Goal: Task Accomplishment & Management: Manage account settings

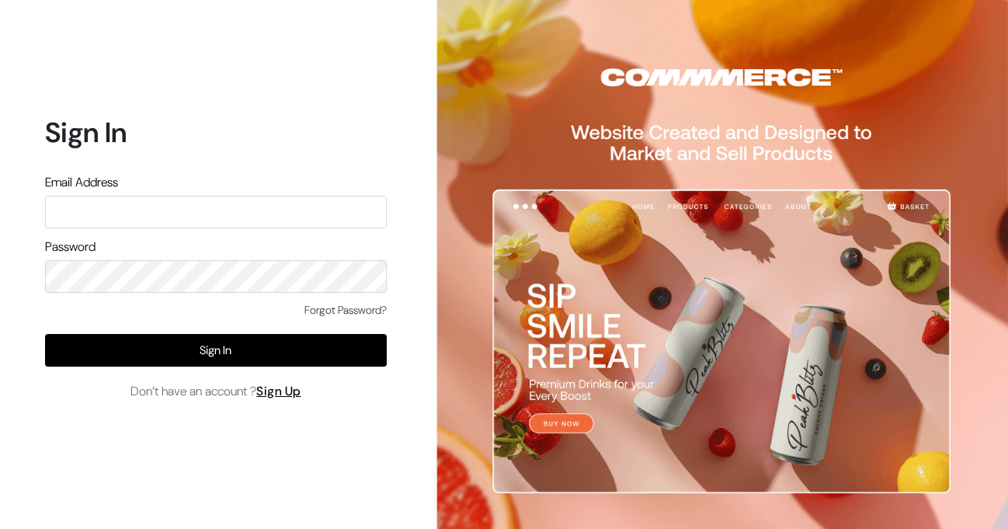
type input "Ecomservicesmumbai@gmail.com"
drag, startPoint x: 135, startPoint y: 329, endPoint x: 291, endPoint y: 77, distance: 295.8
click at [137, 324] on div "Forgot Password? Sign In Don’t have an account ? Sign Up" at bounding box center [216, 351] width 342 height 99
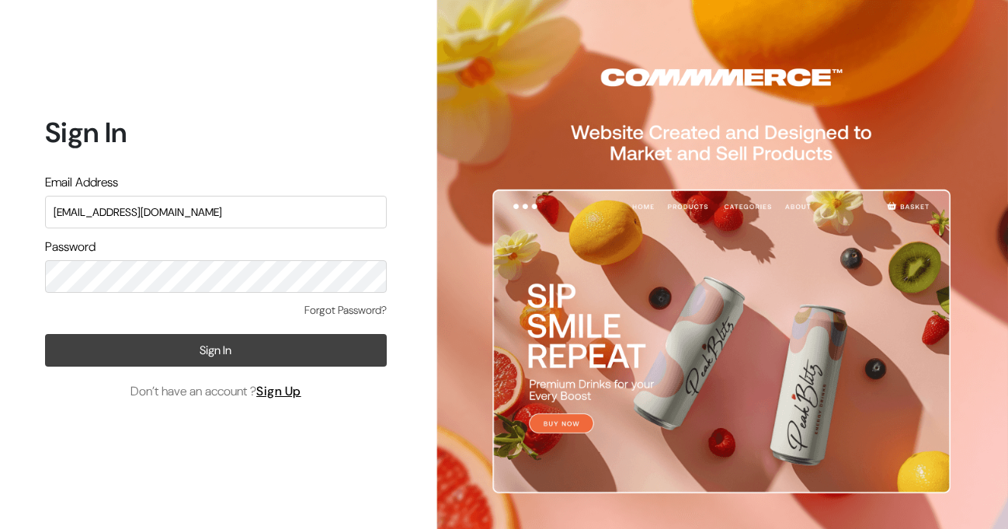
click at [96, 339] on button "Sign In" at bounding box center [216, 350] width 342 height 33
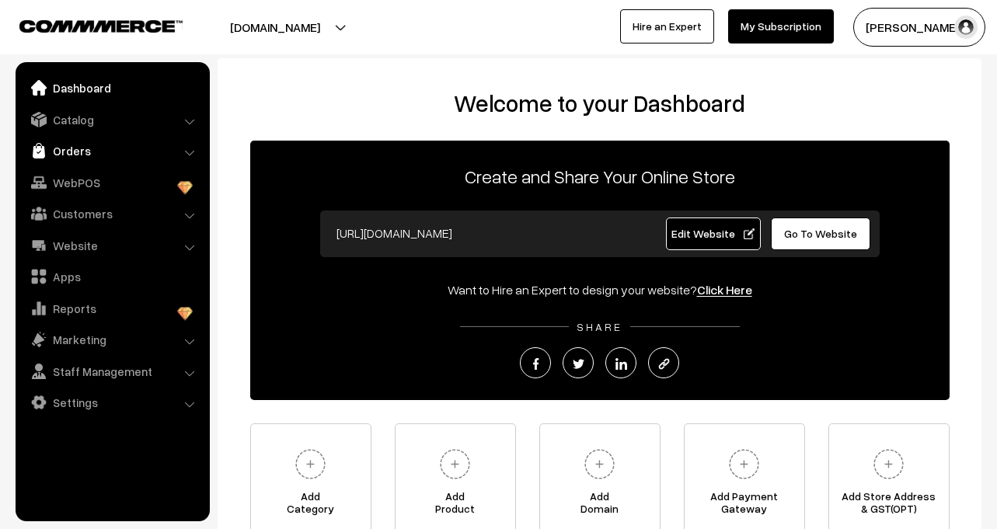
click at [89, 157] on link "Orders" at bounding box center [111, 151] width 185 height 28
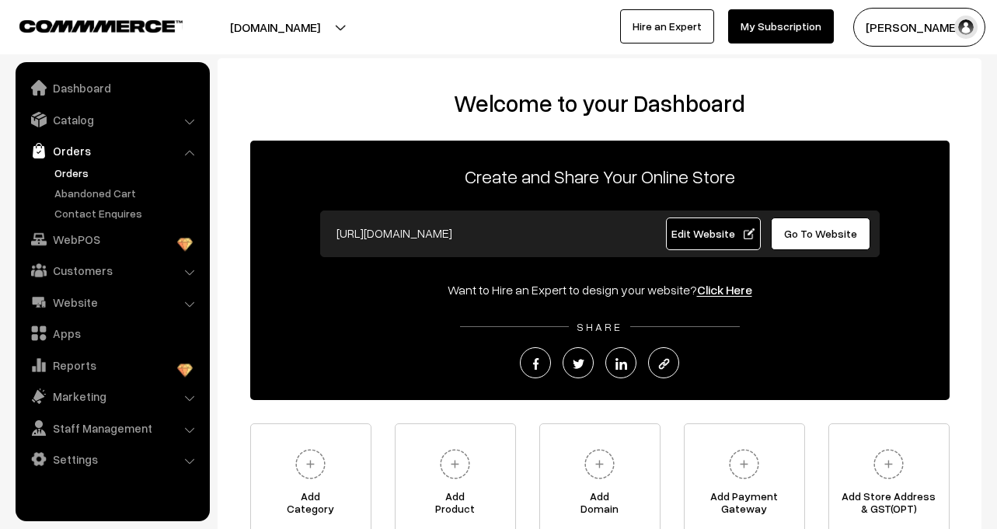
click at [63, 173] on link "Orders" at bounding box center [127, 173] width 154 height 16
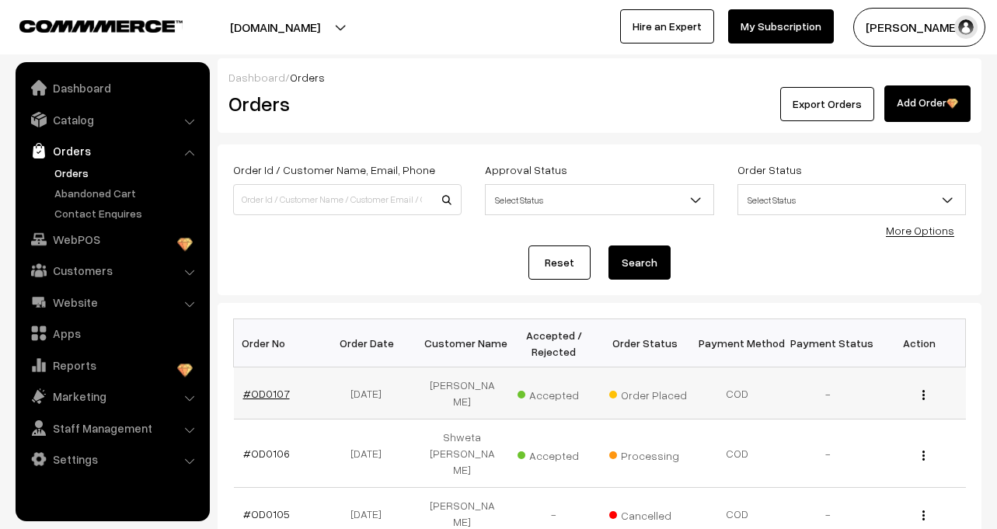
click at [265, 387] on link "#OD0107" at bounding box center [266, 393] width 47 height 13
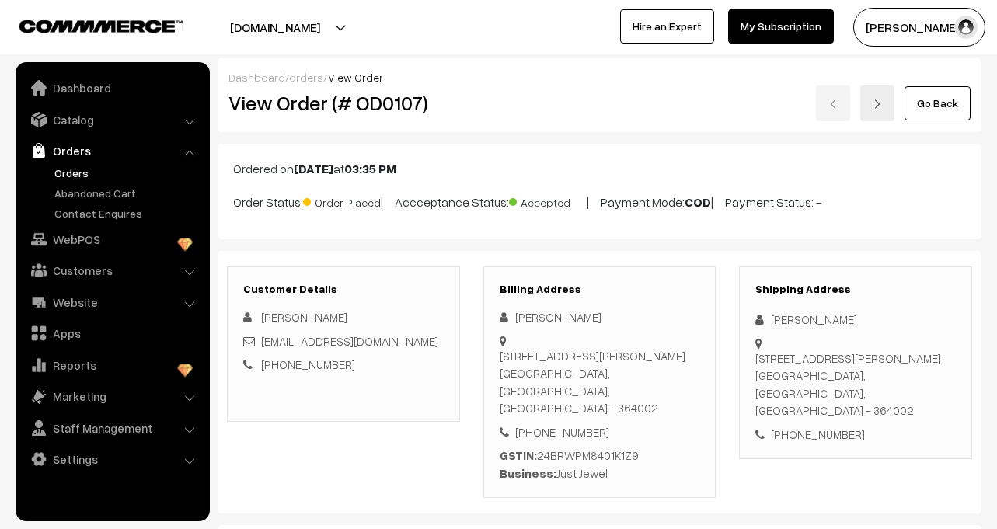
click at [536, 319] on div "[PERSON_NAME]" at bounding box center [600, 317] width 200 height 18
copy div "[PERSON_NAME]"
click at [565, 312] on div "[PERSON_NAME]" at bounding box center [600, 317] width 200 height 18
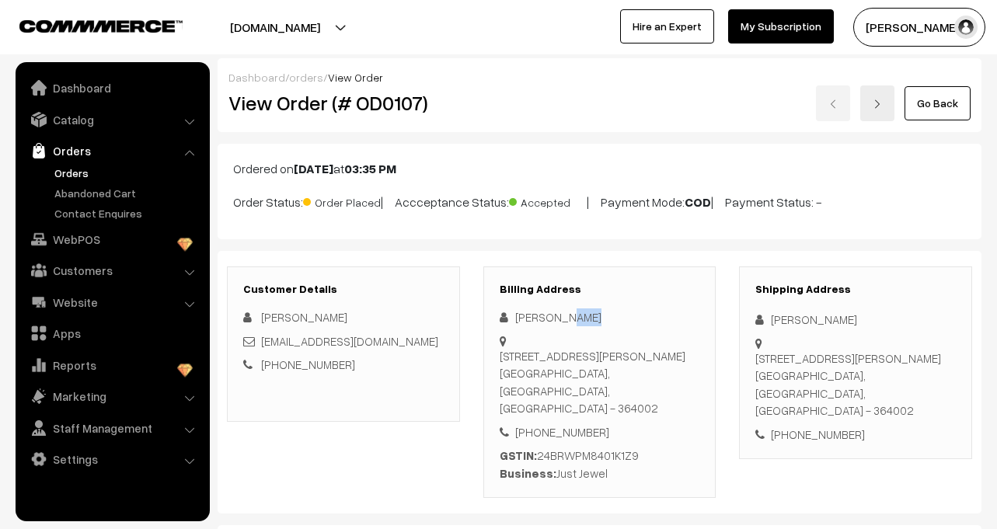
copy div "Busa"
click at [552, 423] on div "[PHONE_NUMBER]" at bounding box center [600, 432] width 200 height 18
copy div "8849691070"
drag, startPoint x: 500, startPoint y: 356, endPoint x: 671, endPoint y: 395, distance: 176.2
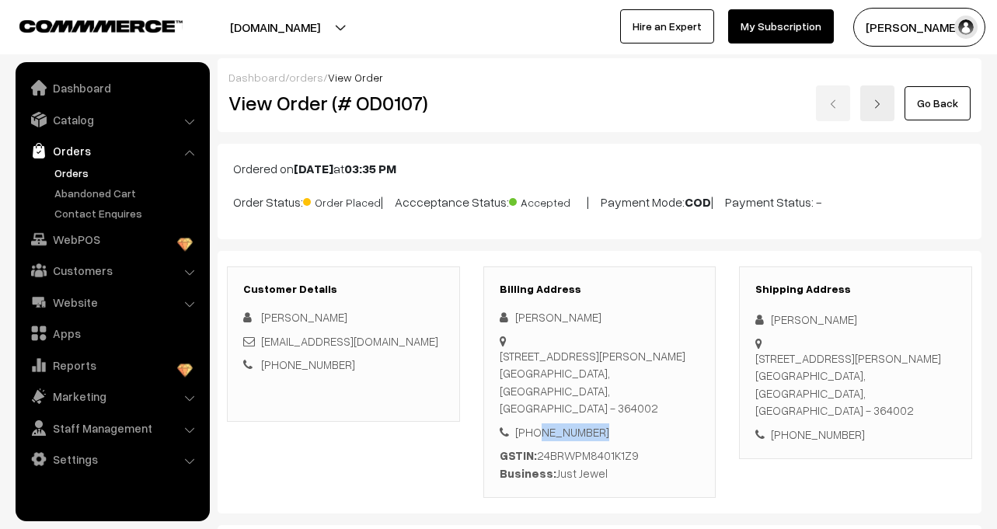
click at [671, 395] on div "[STREET_ADDRESS][PERSON_NAME]" at bounding box center [600, 382] width 200 height 70
copy div "[STREET_ADDRESS][PERSON_NAME]"
click at [308, 365] on link "[PHONE_NUMBER]" at bounding box center [308, 364] width 94 height 14
drag, startPoint x: 410, startPoint y: 381, endPoint x: 378, endPoint y: 385, distance: 32.0
click at [408, 381] on div "Customer Details [PERSON_NAME] [EMAIL_ADDRESS][DOMAIN_NAME] [PHONE_NUMBER]" at bounding box center [343, 343] width 233 height 155
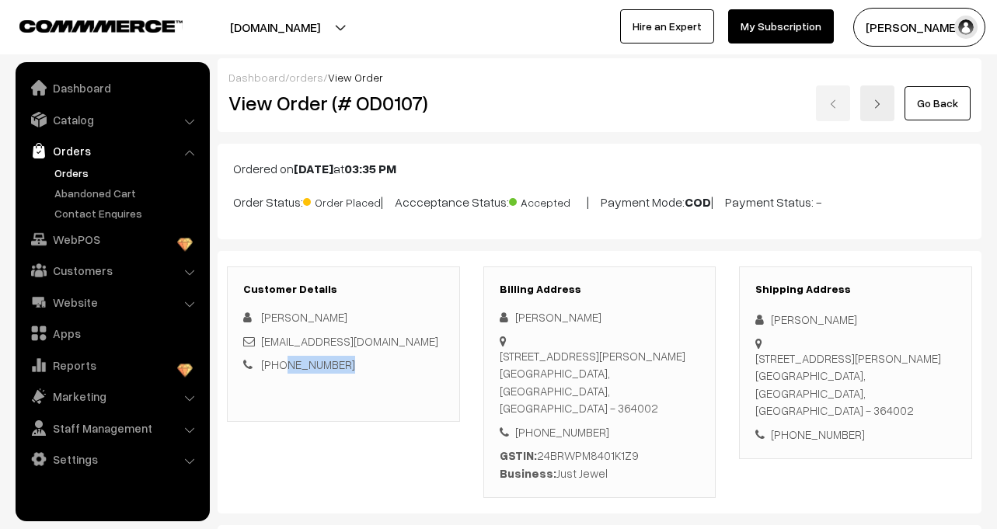
drag, startPoint x: 343, startPoint y: 367, endPoint x: 280, endPoint y: 371, distance: 62.3
click at [280, 371] on div "[PHONE_NUMBER]" at bounding box center [343, 365] width 200 height 18
copy link "7211130707"
drag, startPoint x: 513, startPoint y: 396, endPoint x: 554, endPoint y: 393, distance: 40.5
click at [554, 393] on div "[STREET_ADDRESS][PERSON_NAME]" at bounding box center [600, 382] width 200 height 70
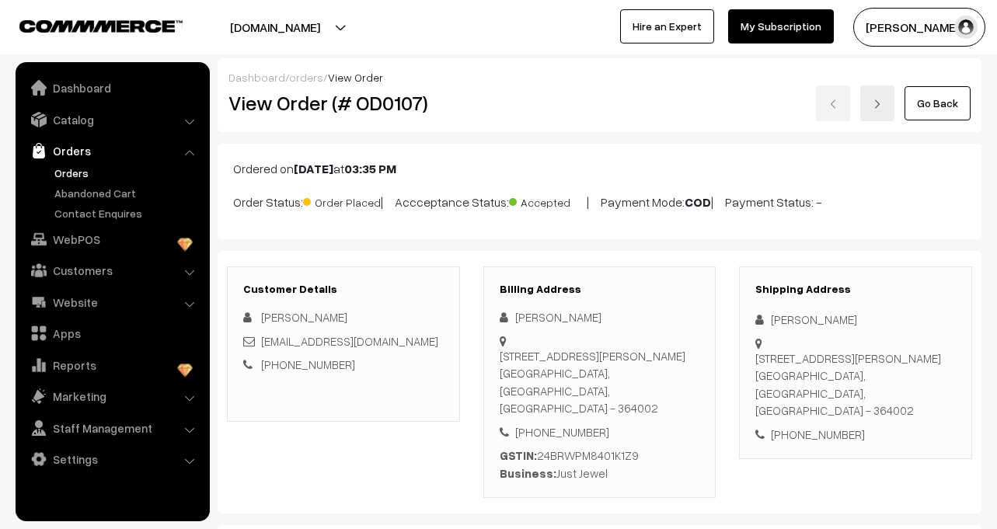
click at [494, 399] on div "Billing Address [PERSON_NAME] [STREET_ADDRESS][PERSON_NAME] [PHONE_NUMBER] GSTI…" at bounding box center [599, 382] width 233 height 232
drag, startPoint x: 500, startPoint y: 390, endPoint x: 555, endPoint y: 395, distance: 54.7
click at [555, 395] on div "[STREET_ADDRESS][PERSON_NAME]" at bounding box center [600, 382] width 200 height 70
drag, startPoint x: 533, startPoint y: 414, endPoint x: 620, endPoint y: 416, distance: 87.0
click at [620, 423] on div "[PHONE_NUMBER]" at bounding box center [600, 432] width 200 height 18
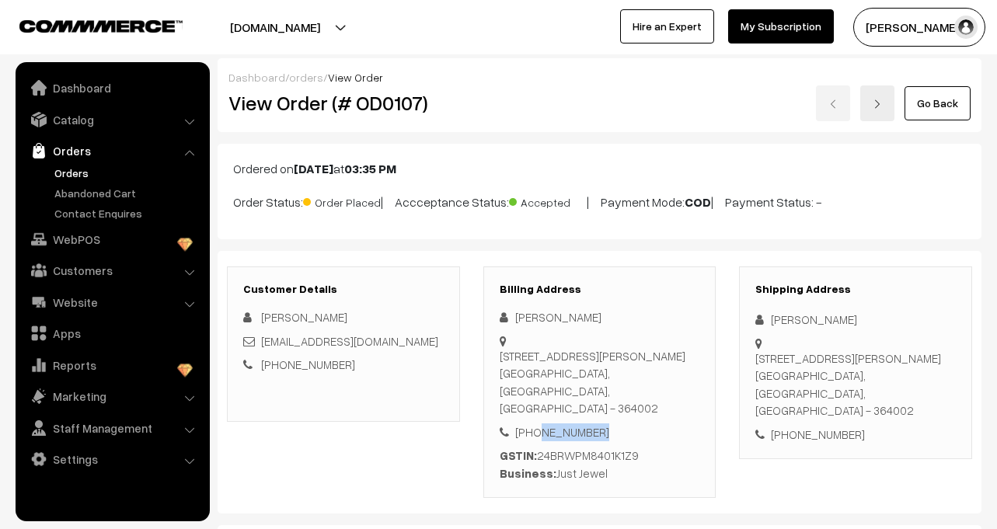
click at [620, 423] on div "[PHONE_NUMBER]" at bounding box center [600, 432] width 200 height 18
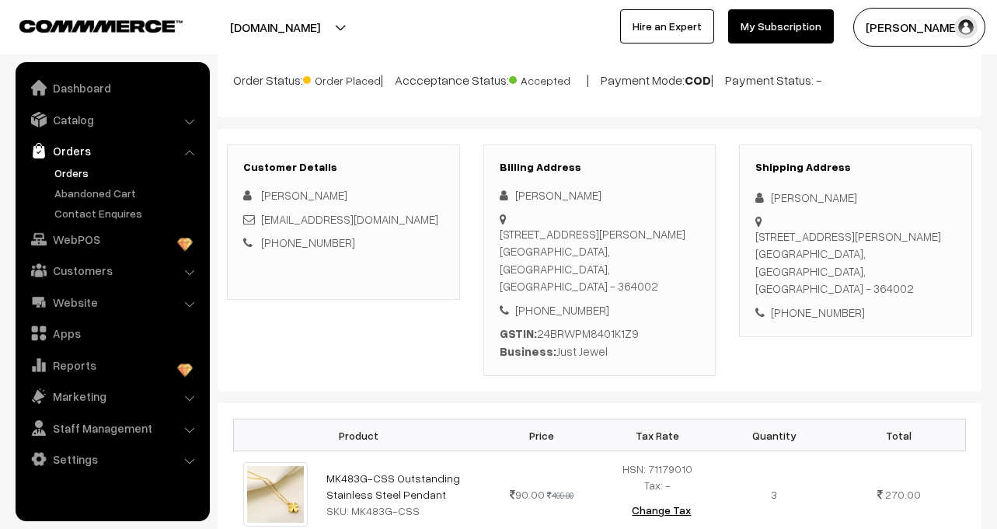
scroll to position [155, 0]
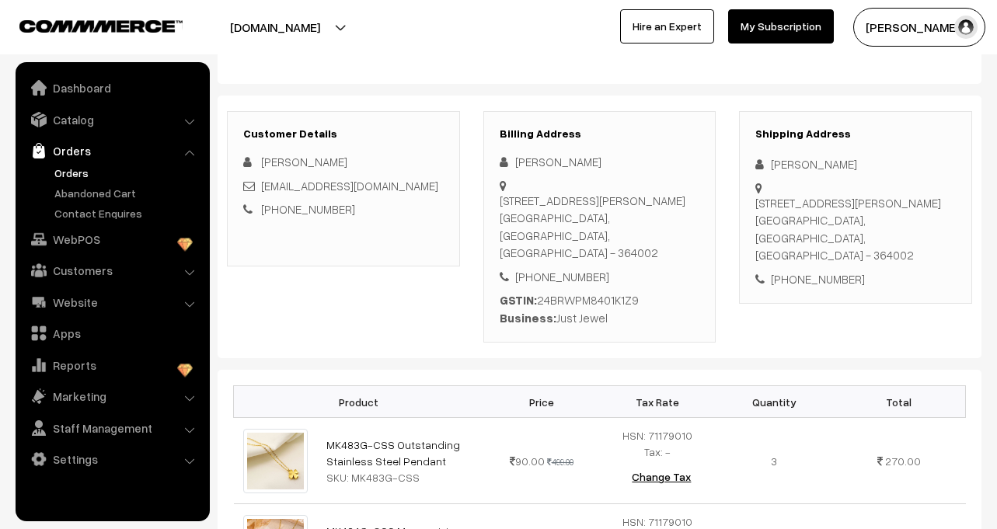
click at [569, 268] on div "[PHONE_NUMBER]" at bounding box center [600, 277] width 200 height 18
copy div "8849691070"
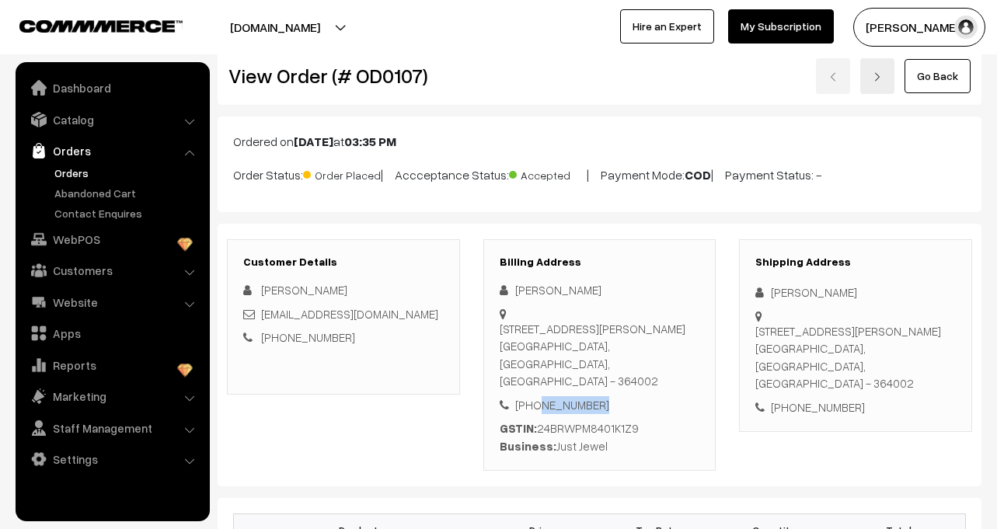
scroll to position [0, 0]
